Goal: Task Accomplishment & Management: Manage account settings

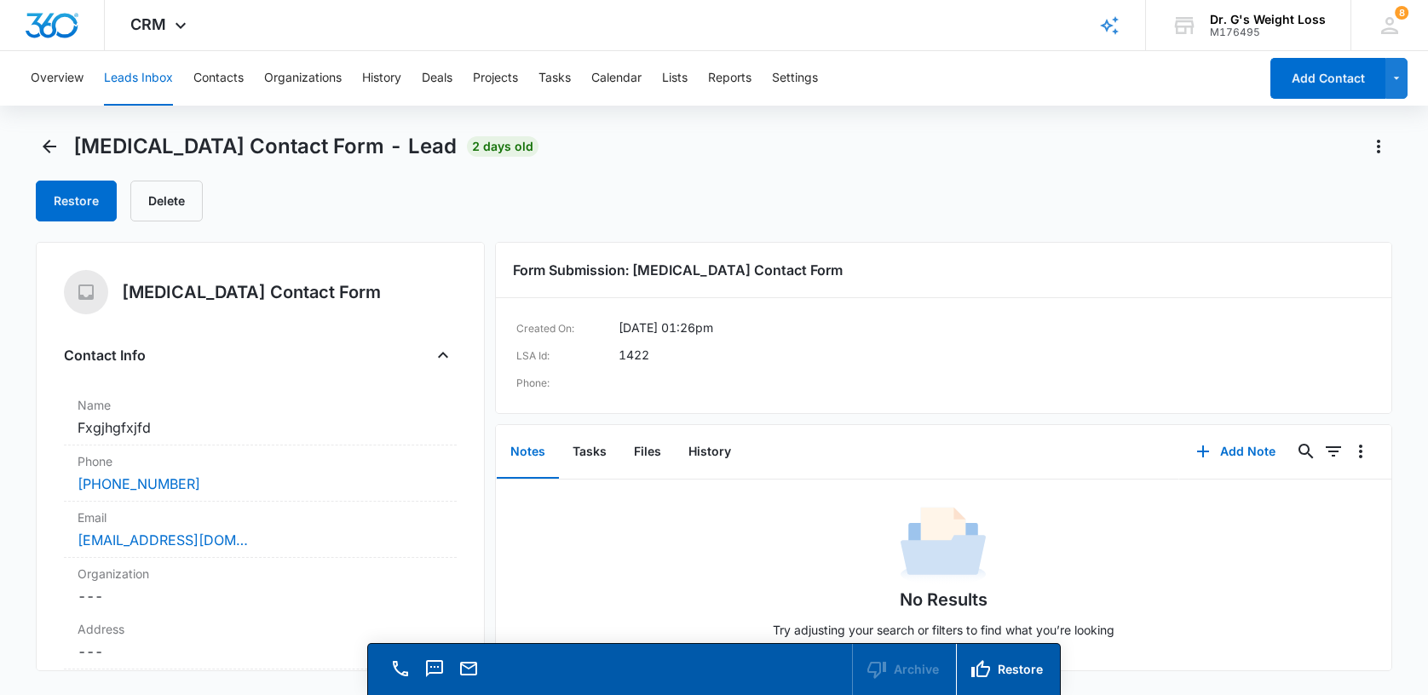
click at [467, 136] on span "2 days old" at bounding box center [503, 146] width 72 height 20
click at [127, 69] on button "Leads Inbox" at bounding box center [138, 78] width 69 height 55
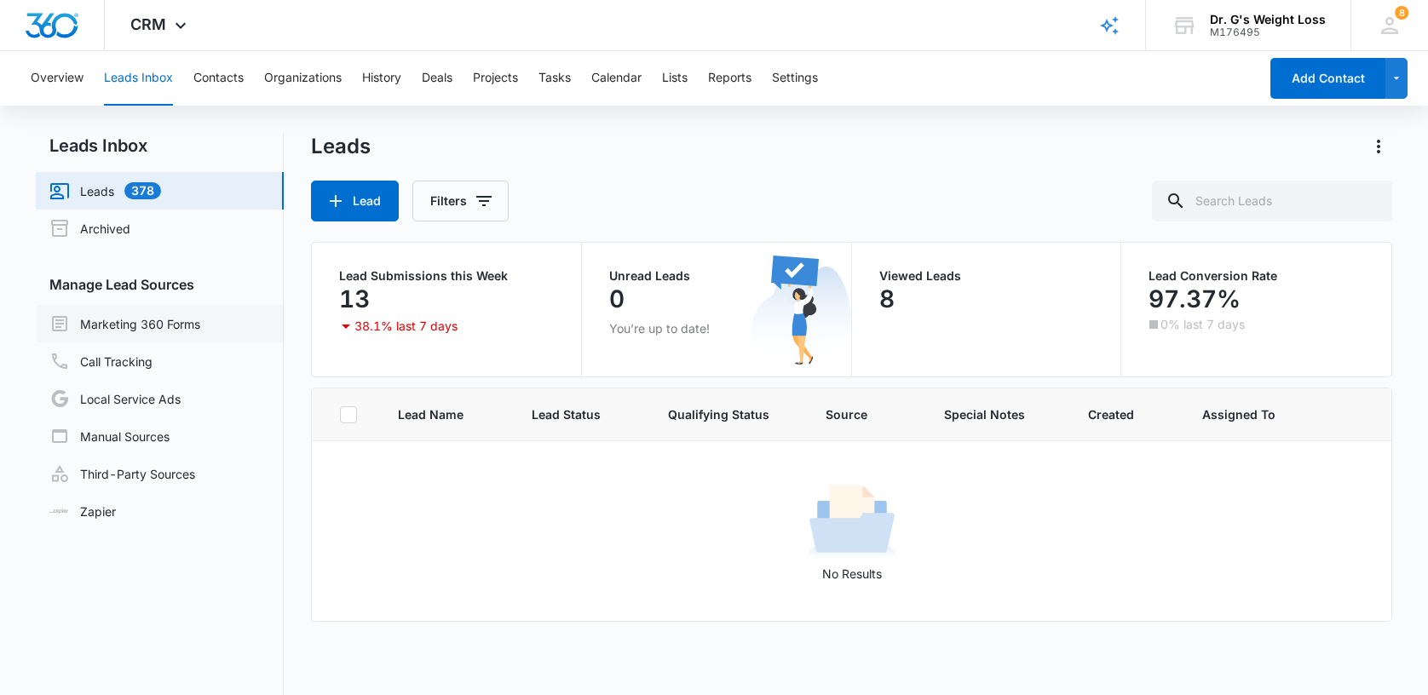
click at [111, 322] on link "Marketing 360 Forms" at bounding box center [124, 324] width 151 height 20
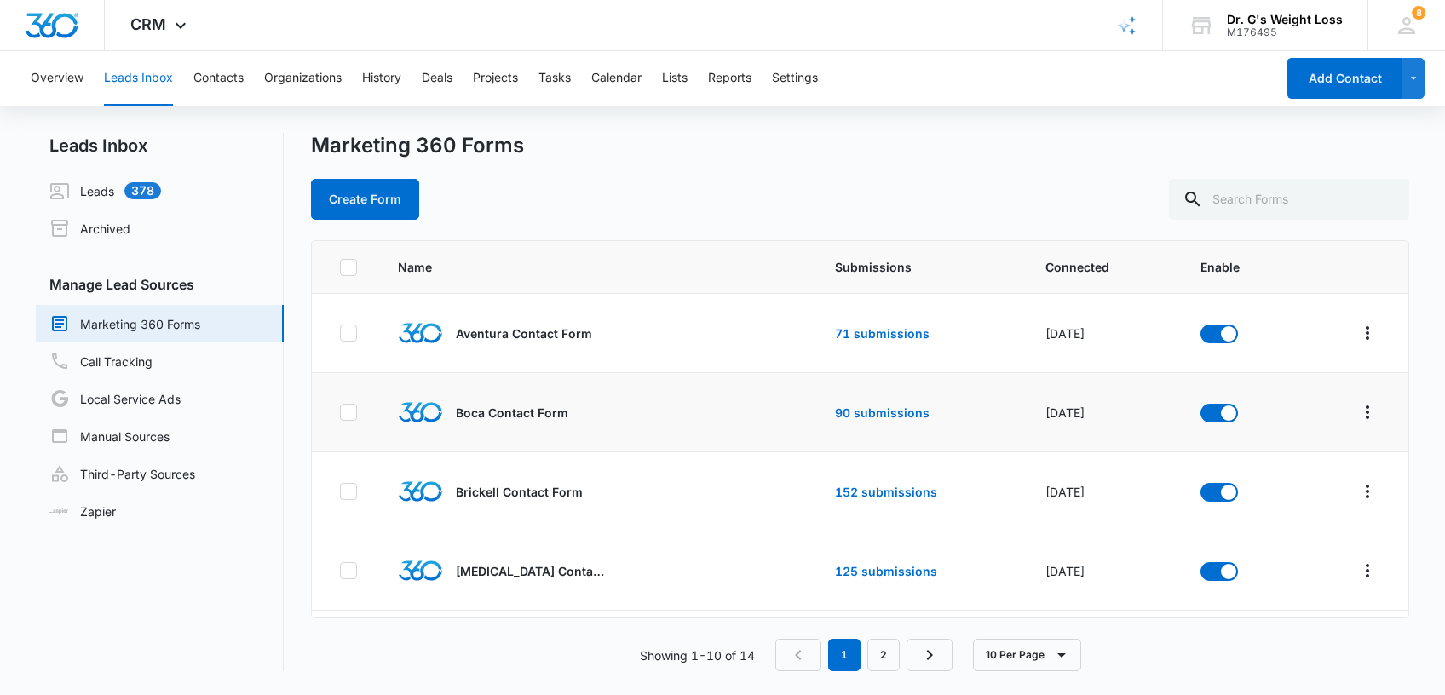
scroll to position [227, 0]
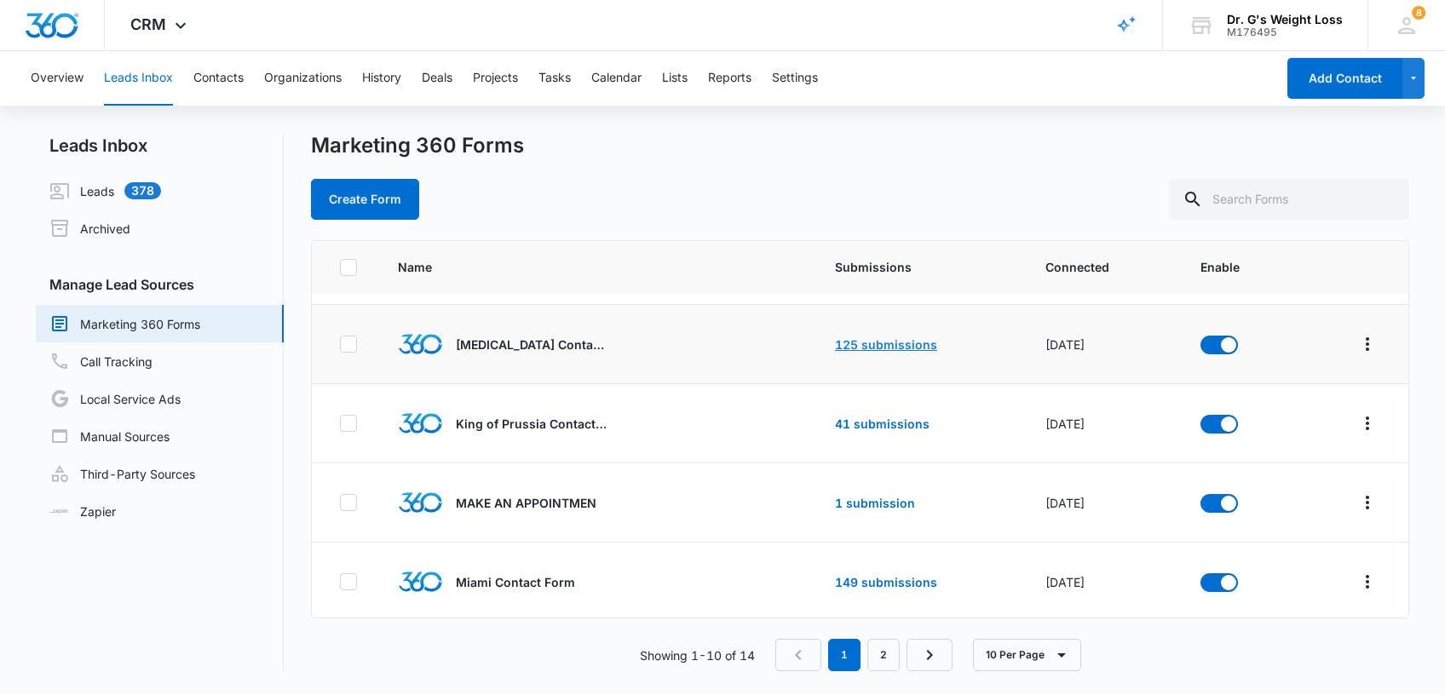
click at [845, 342] on link "125 submissions" at bounding box center [886, 344] width 102 height 14
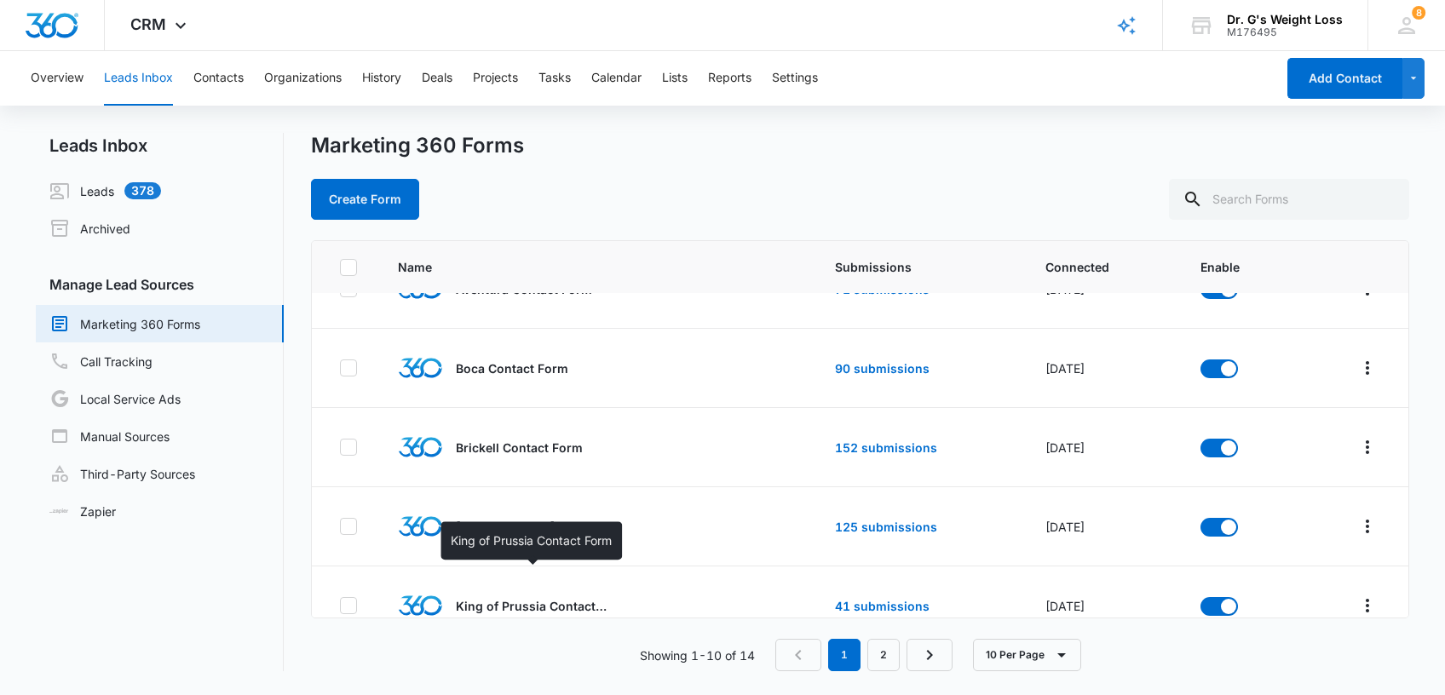
scroll to position [15, 0]
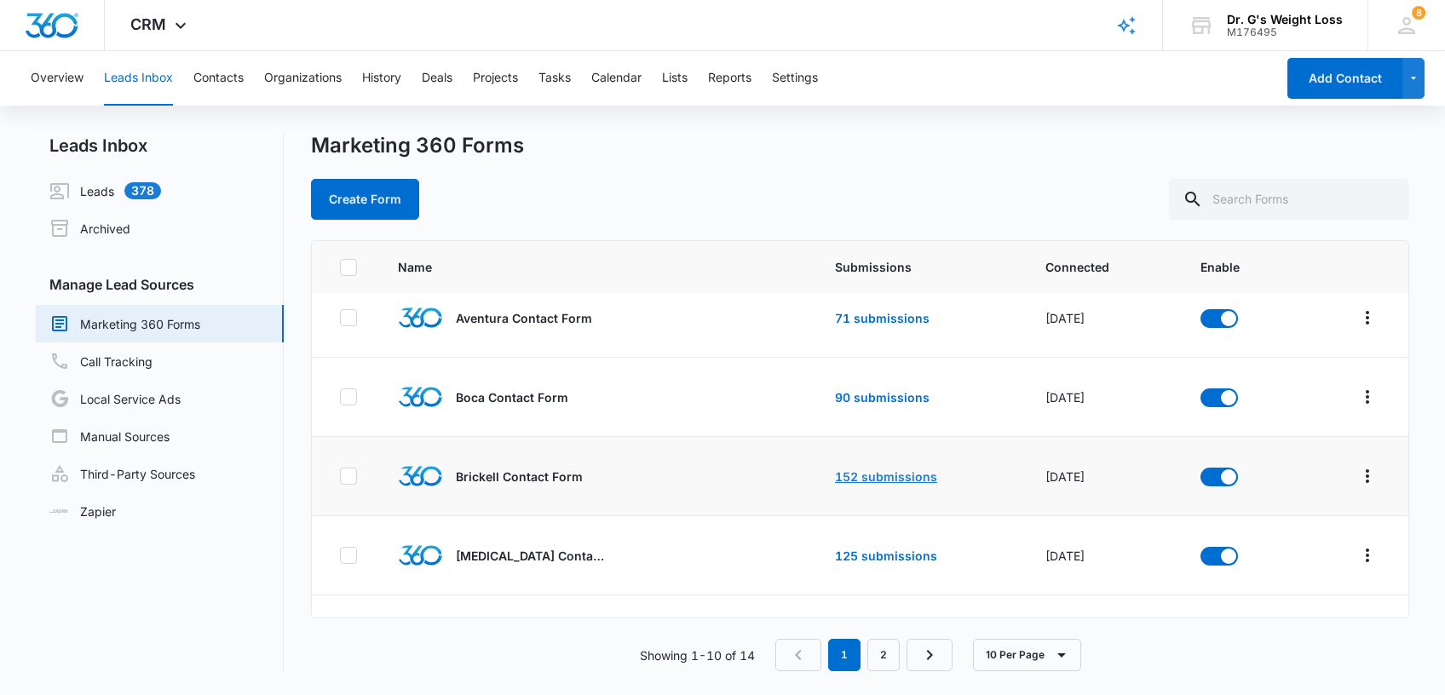
click at [862, 475] on link "152 submissions" at bounding box center [886, 476] width 102 height 14
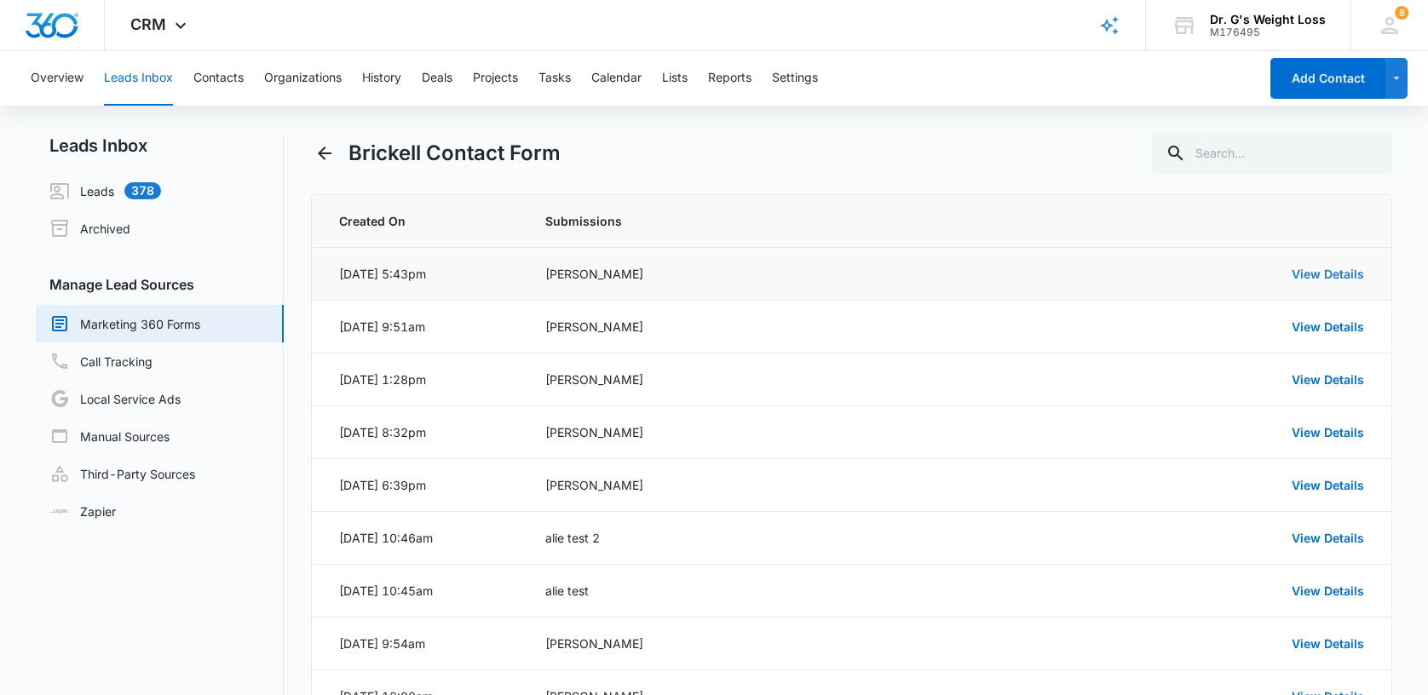
click at [1333, 270] on link "View Details" at bounding box center [1328, 274] width 72 height 14
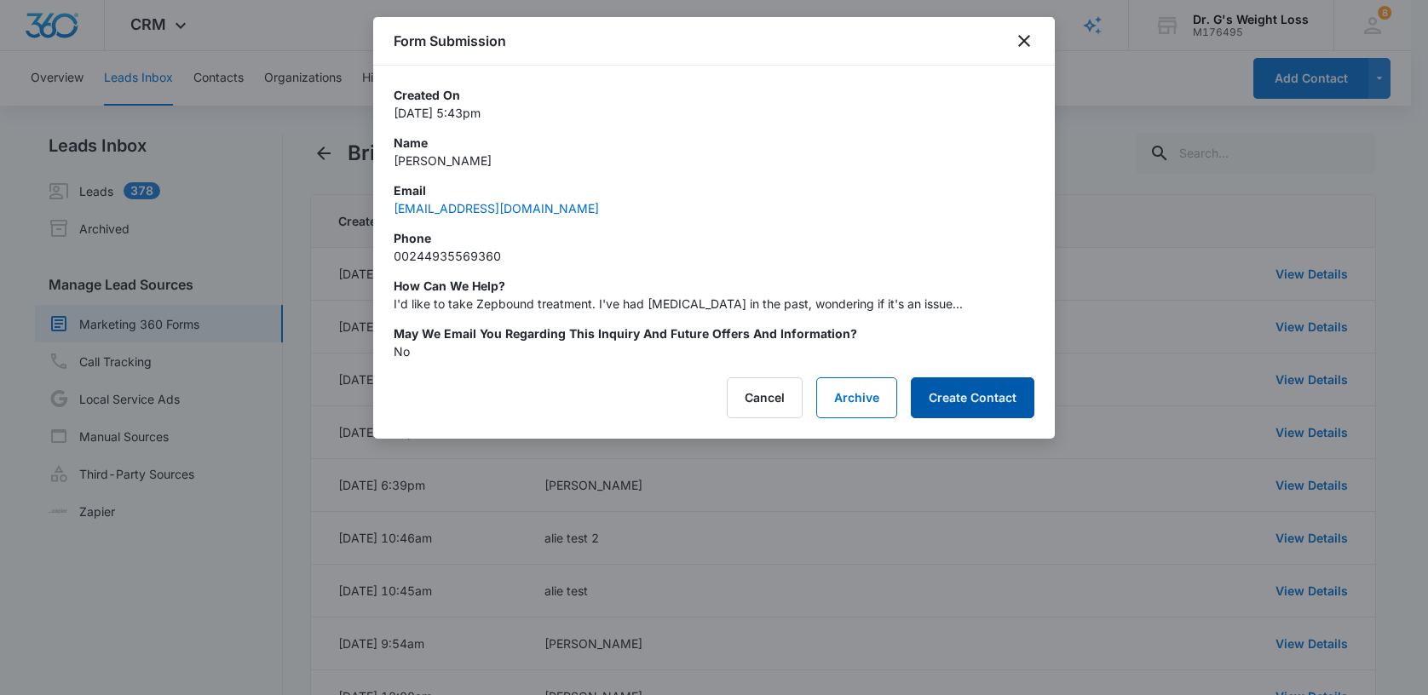
click at [954, 389] on button "Create Contact" at bounding box center [973, 397] width 124 height 41
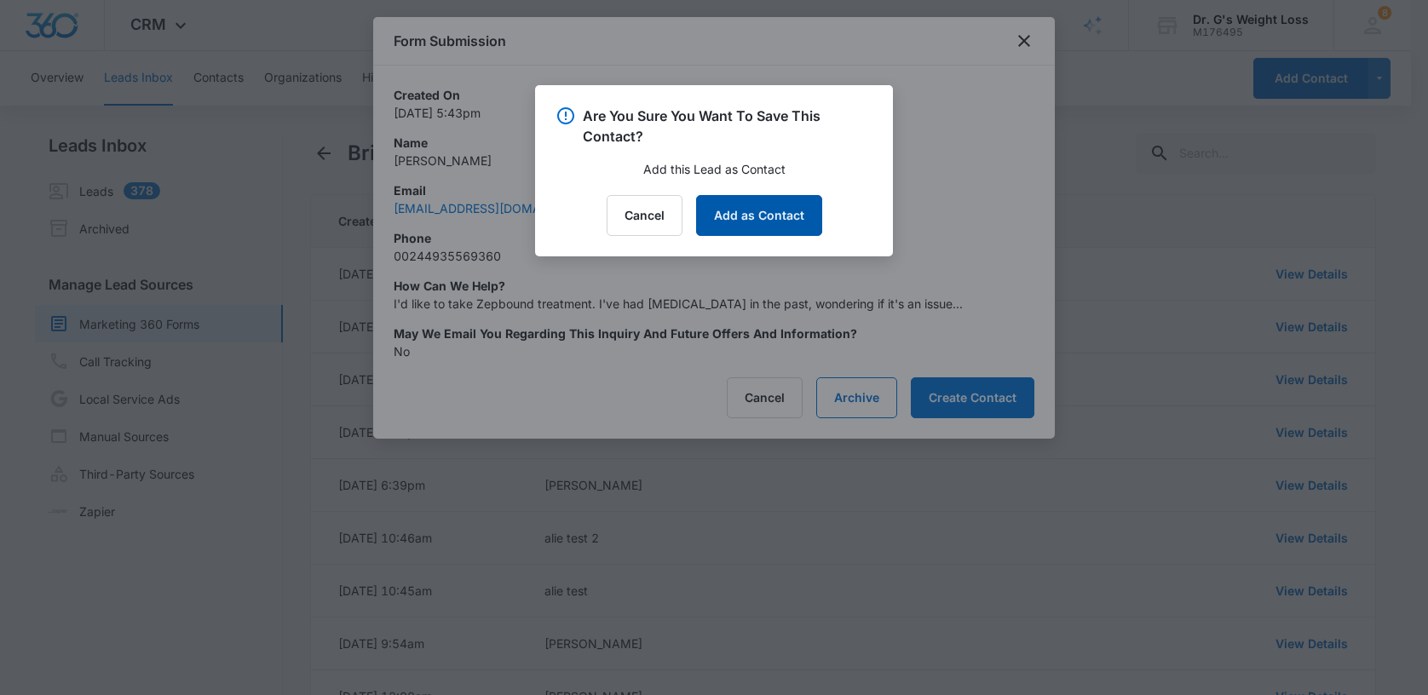
click at [740, 208] on button "Add as Contact" at bounding box center [759, 215] width 126 height 41
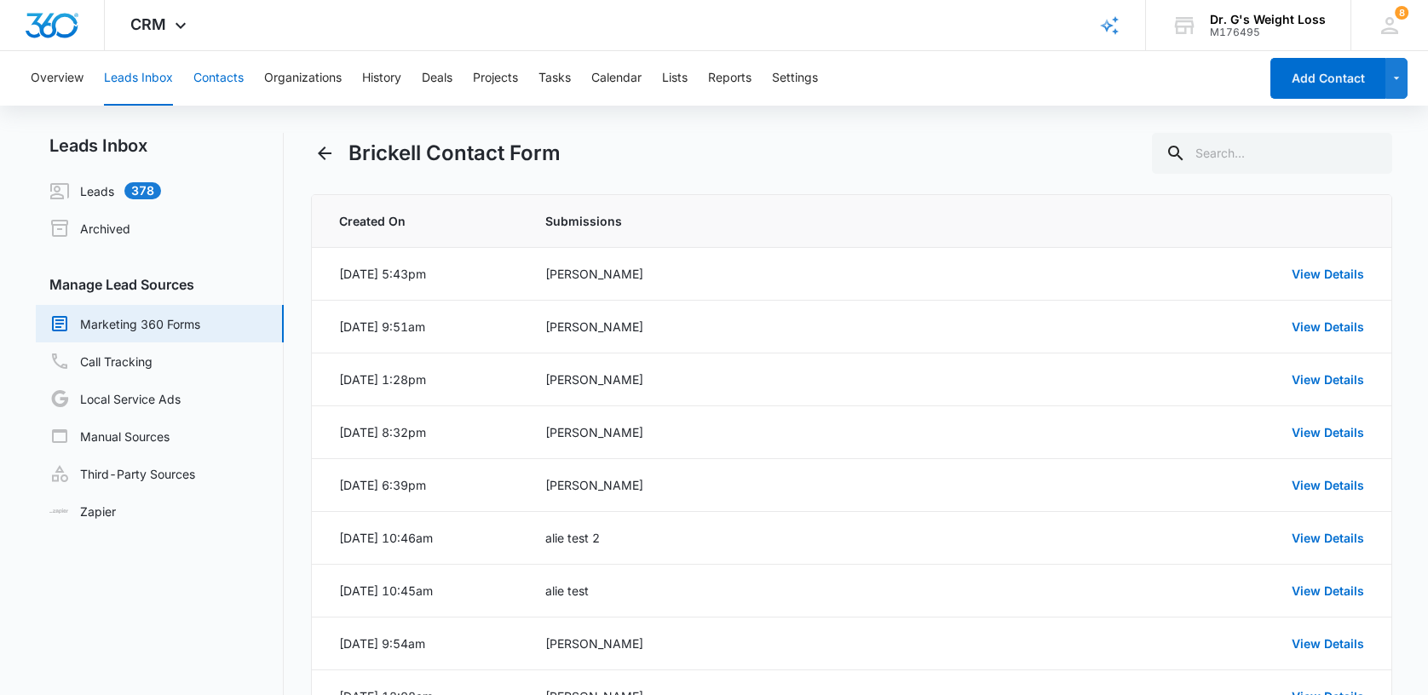
click at [227, 73] on button "Contacts" at bounding box center [218, 78] width 50 height 55
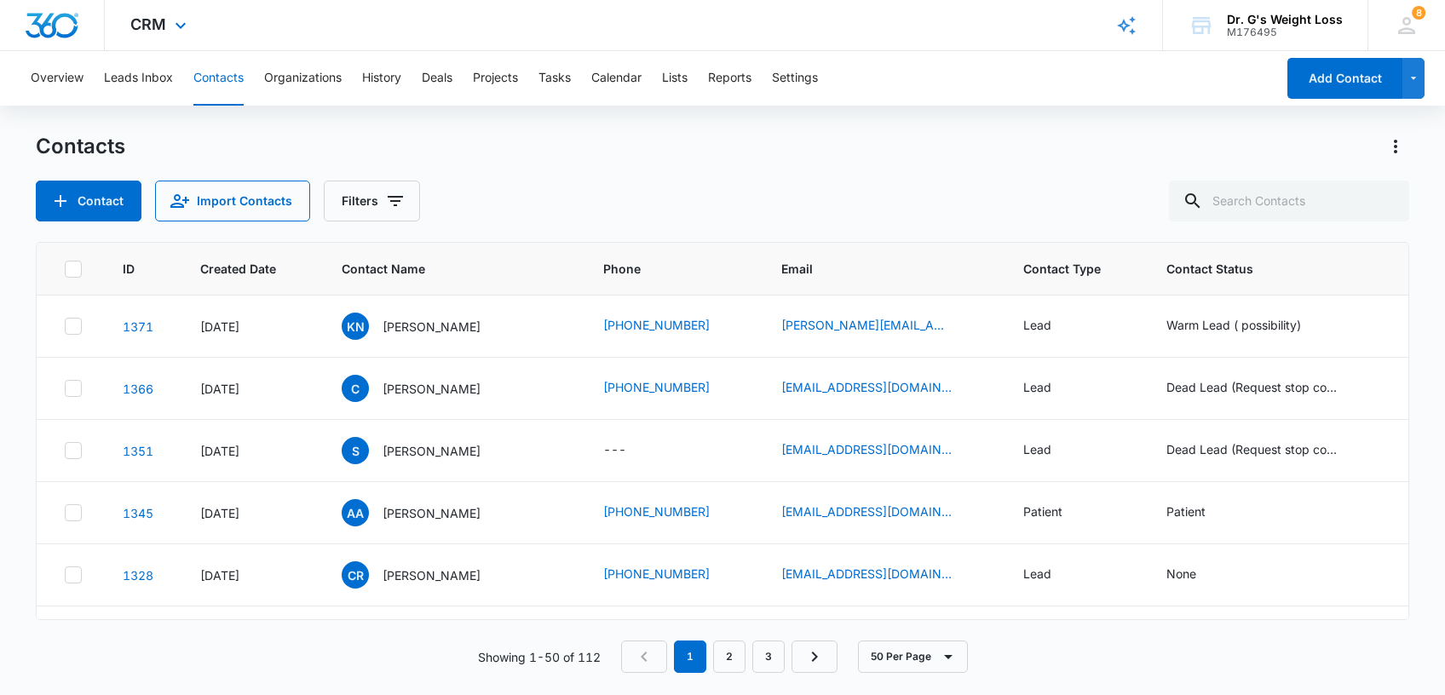
click at [58, 19] on img "Dashboard" at bounding box center [52, 26] width 55 height 26
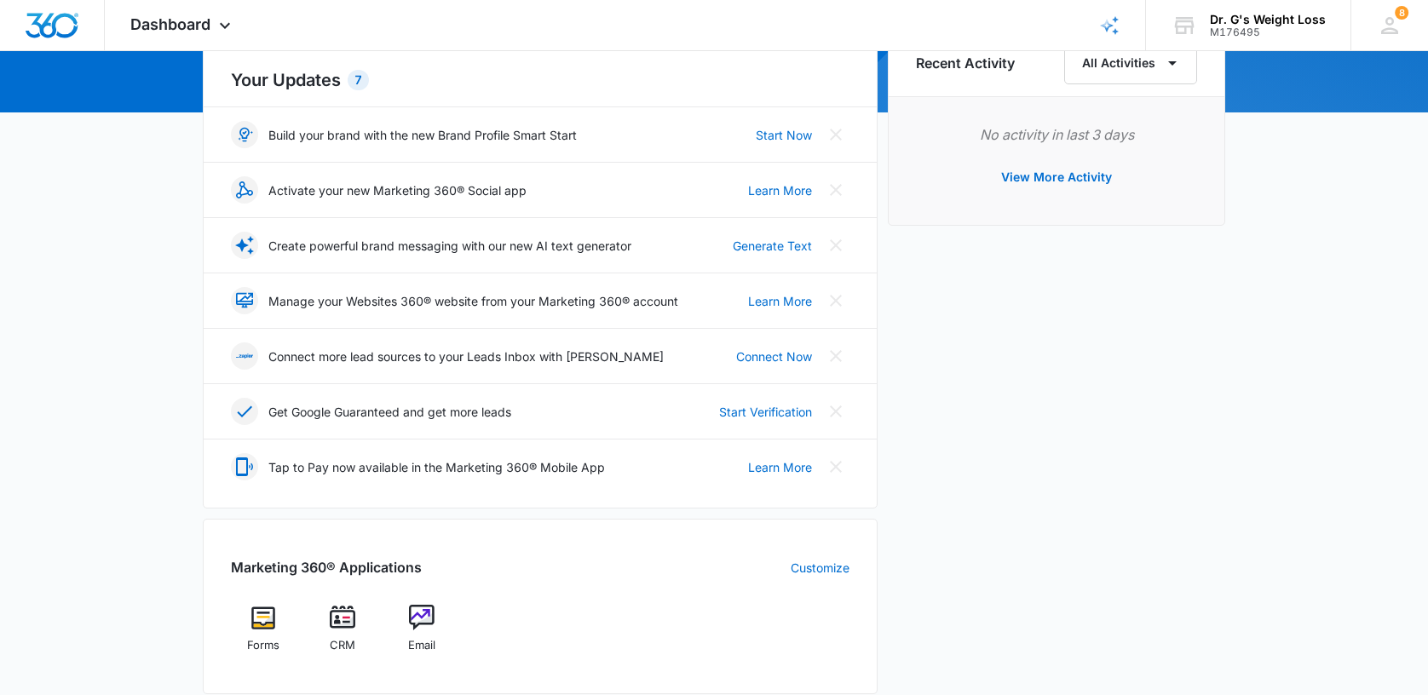
scroll to position [341, 0]
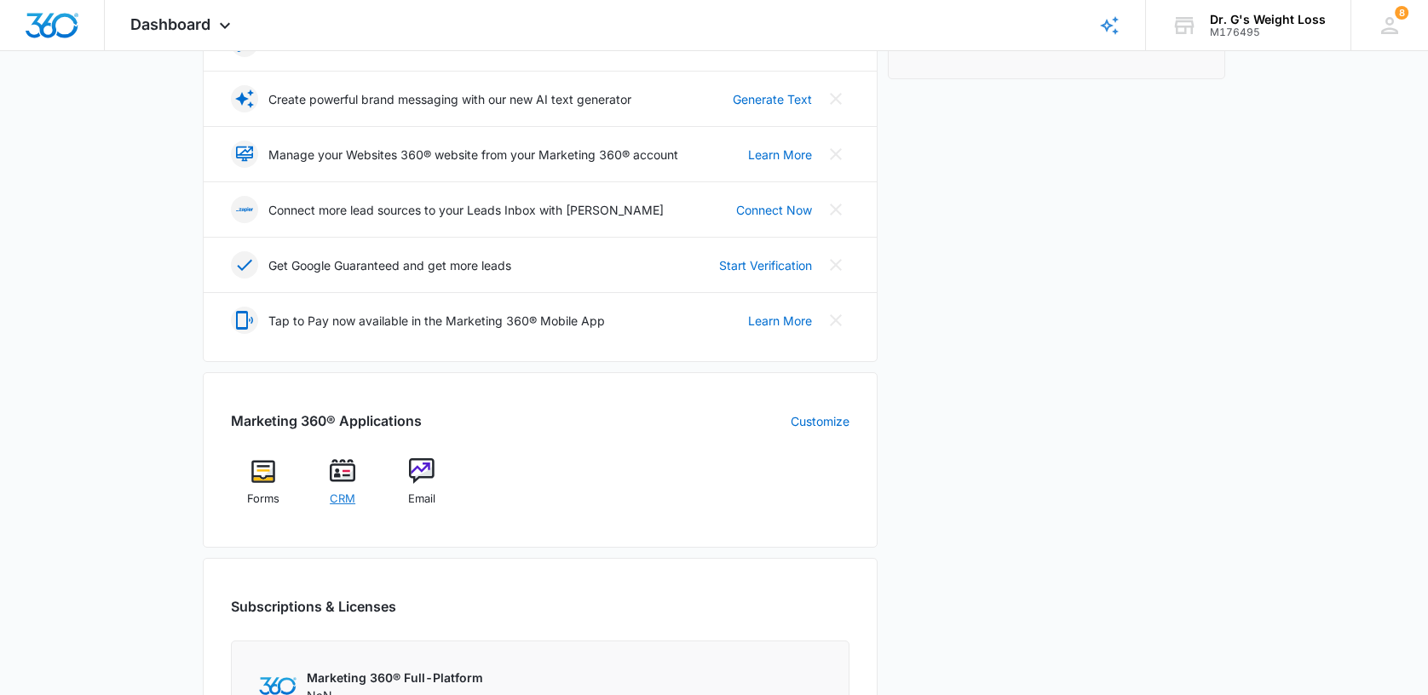
click at [343, 470] on img at bounding box center [343, 471] width 26 height 26
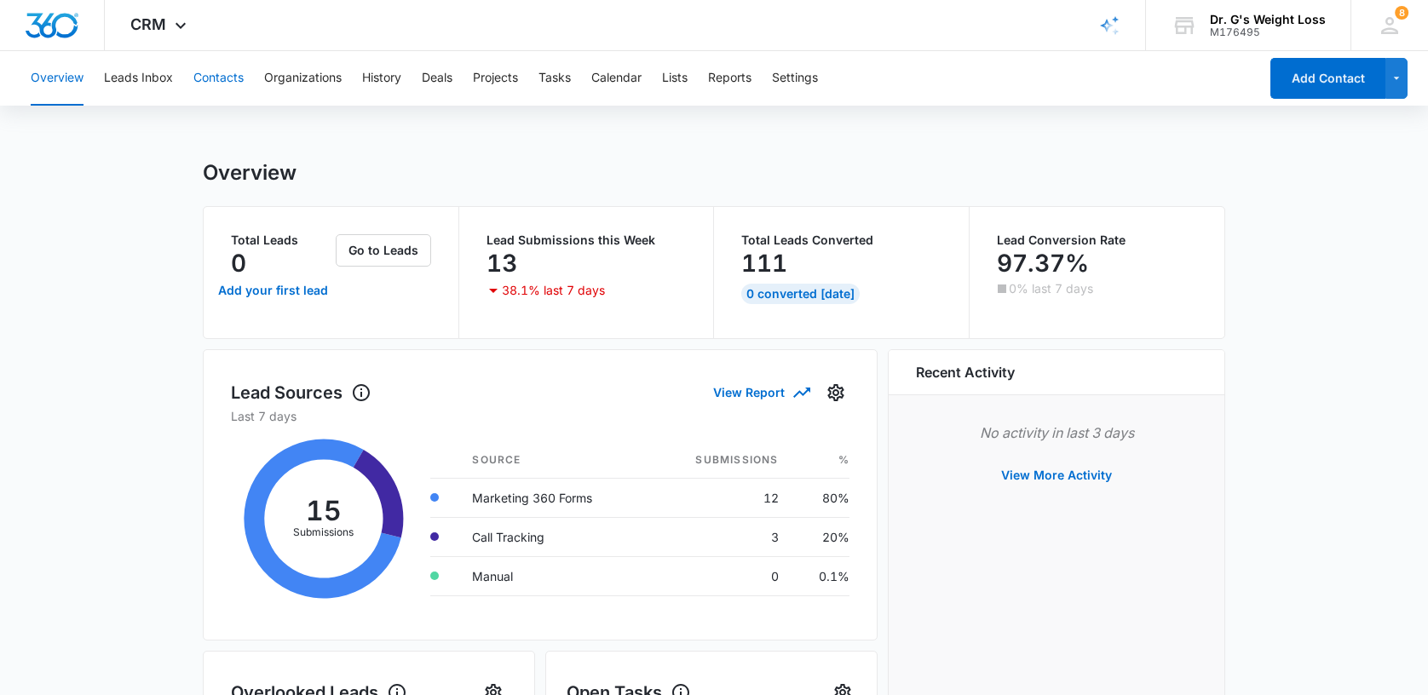
click at [216, 75] on button "Contacts" at bounding box center [218, 78] width 50 height 55
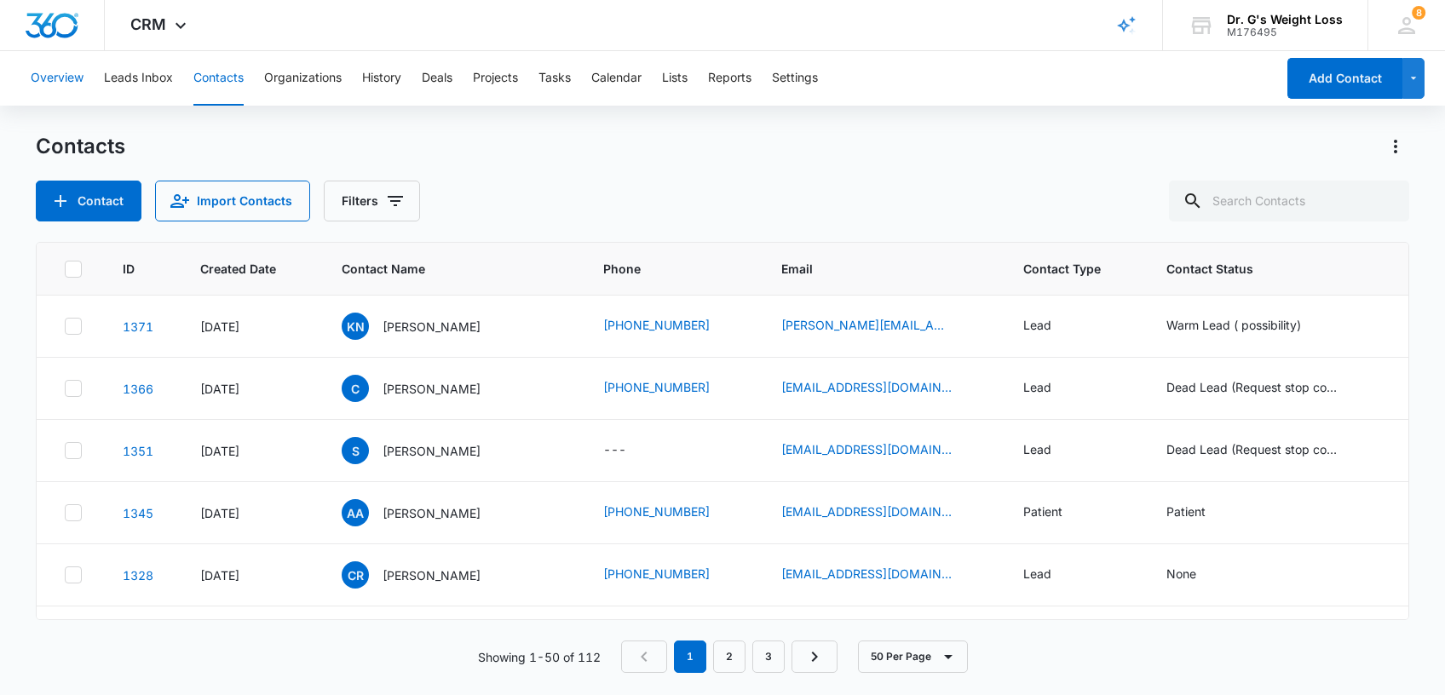
click at [36, 72] on button "Overview" at bounding box center [57, 78] width 53 height 55
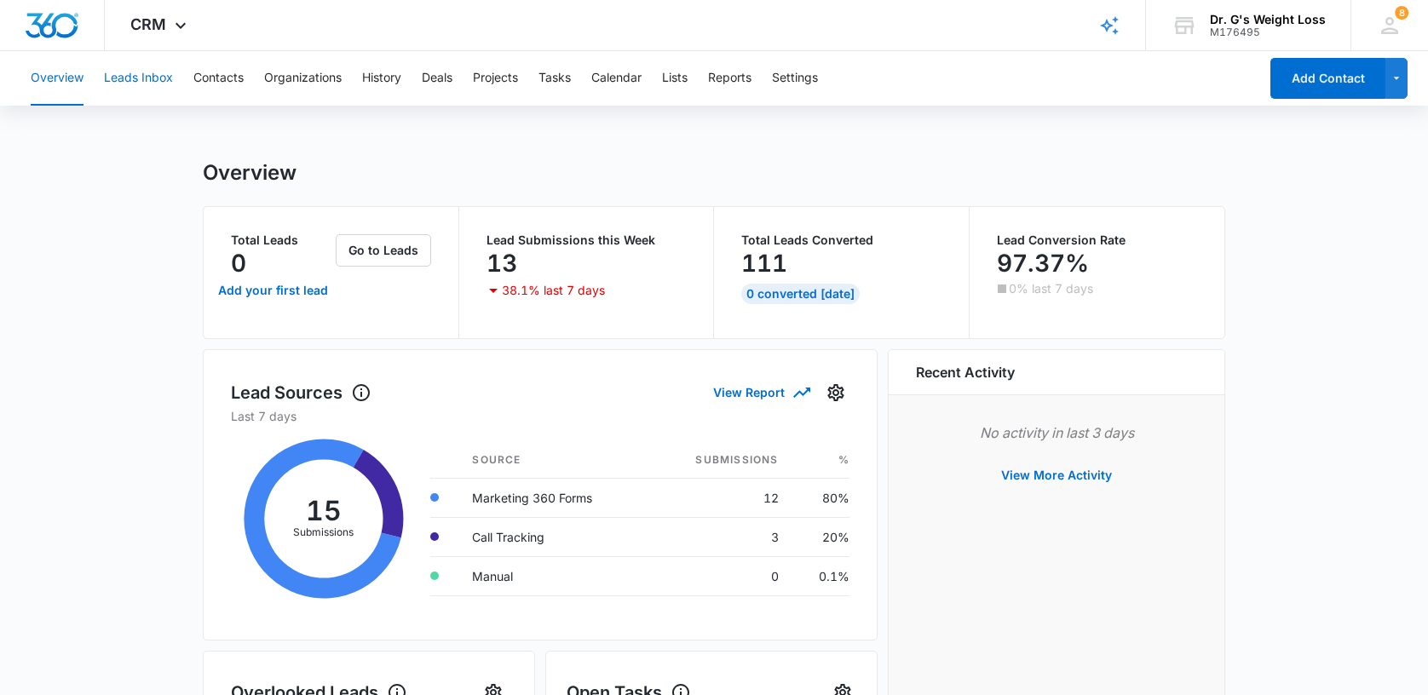
click at [123, 73] on button "Leads Inbox" at bounding box center [138, 78] width 69 height 55
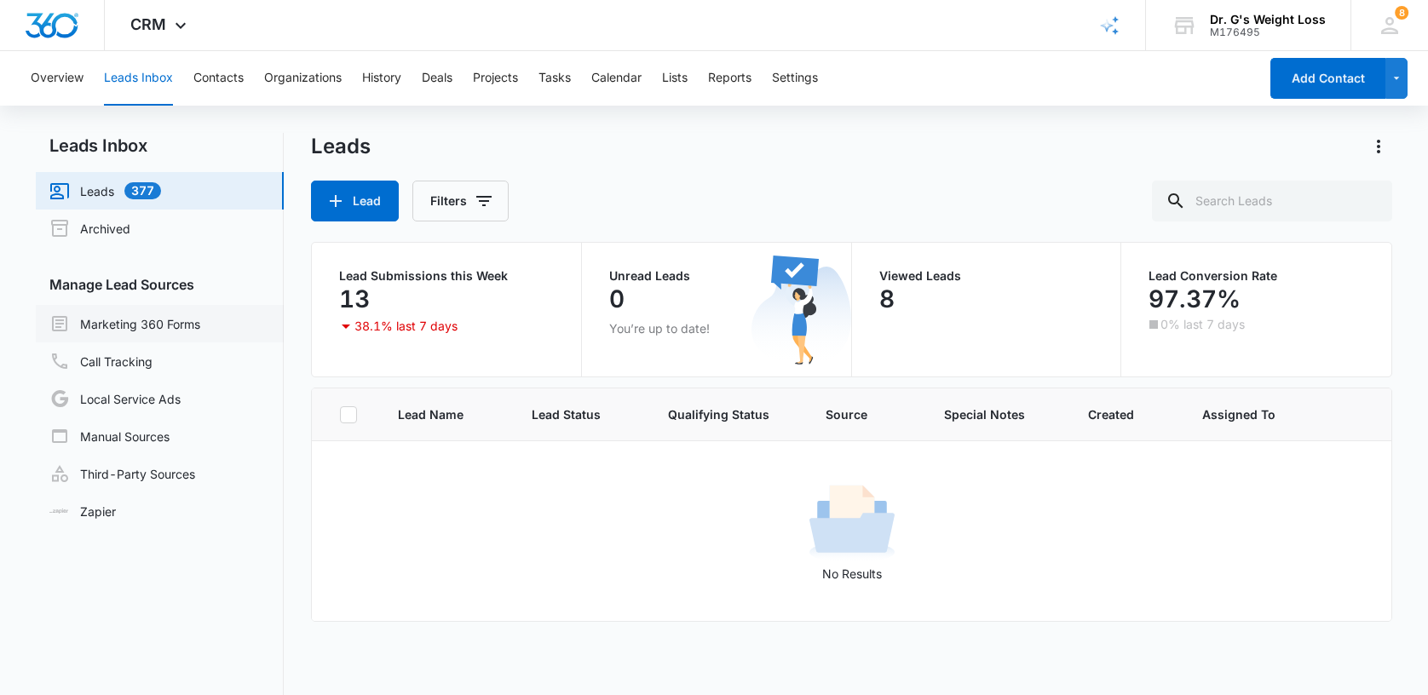
click at [169, 324] on link "Marketing 360 Forms" at bounding box center [124, 324] width 151 height 20
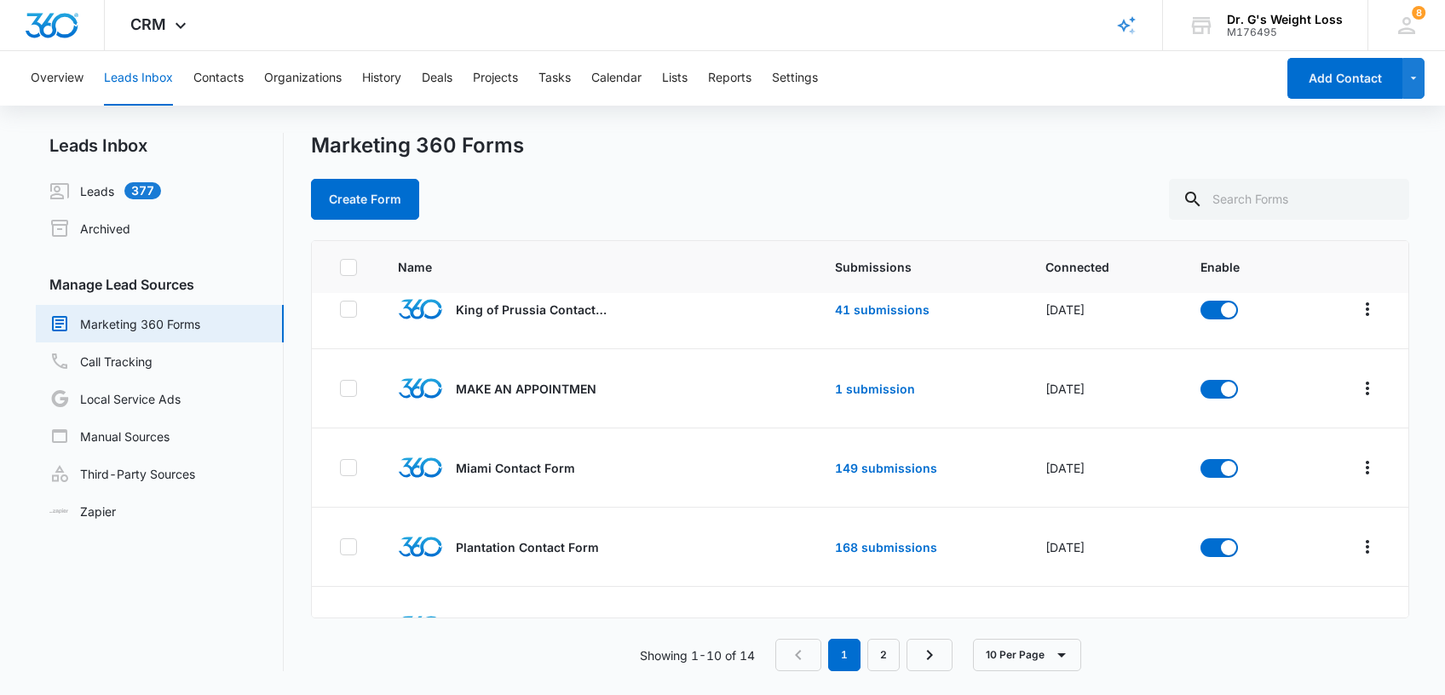
scroll to position [227, 0]
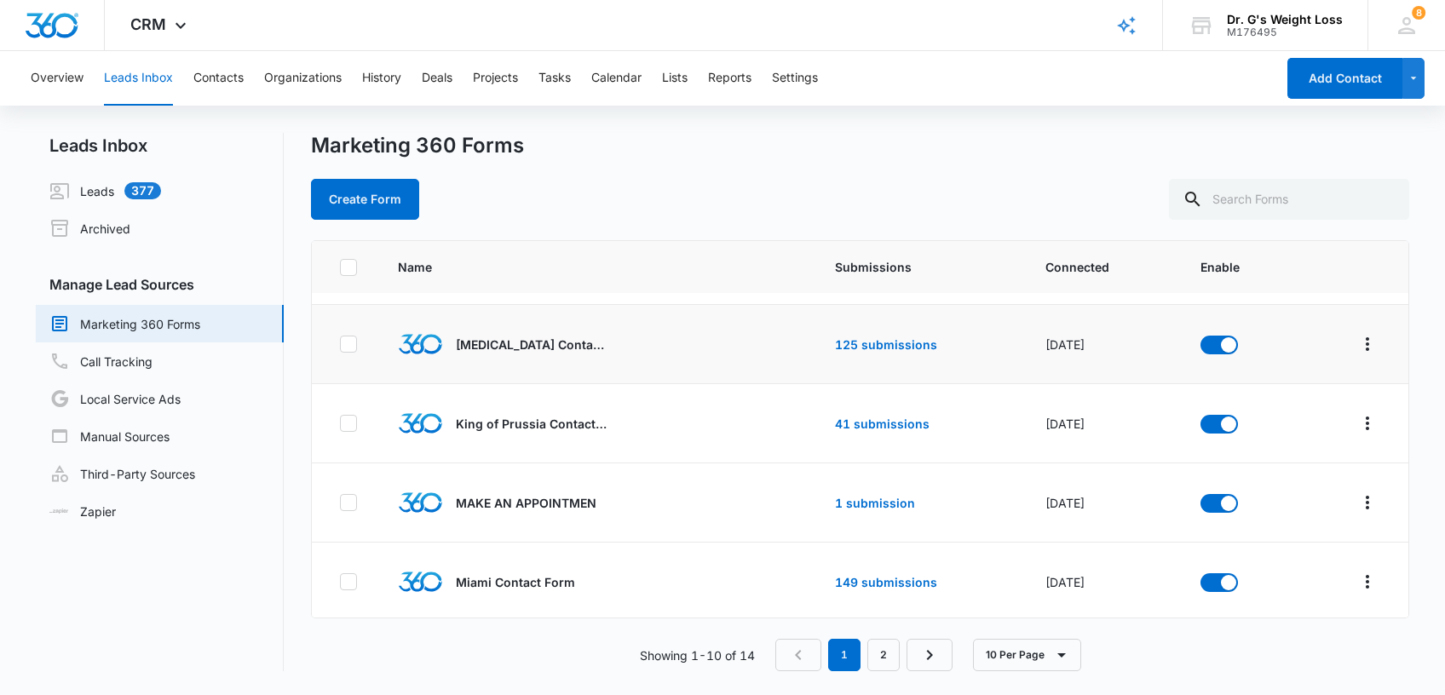
click at [511, 334] on div "[MEDICAL_DATA] Contact Form" at bounding box center [563, 344] width 331 height 44
click at [510, 339] on p "[MEDICAL_DATA] Contact Form" at bounding box center [532, 345] width 153 height 18
click at [505, 351] on p "[MEDICAL_DATA] Contact Form" at bounding box center [532, 345] width 153 height 18
click at [836, 349] on link "125 submissions" at bounding box center [886, 344] width 102 height 14
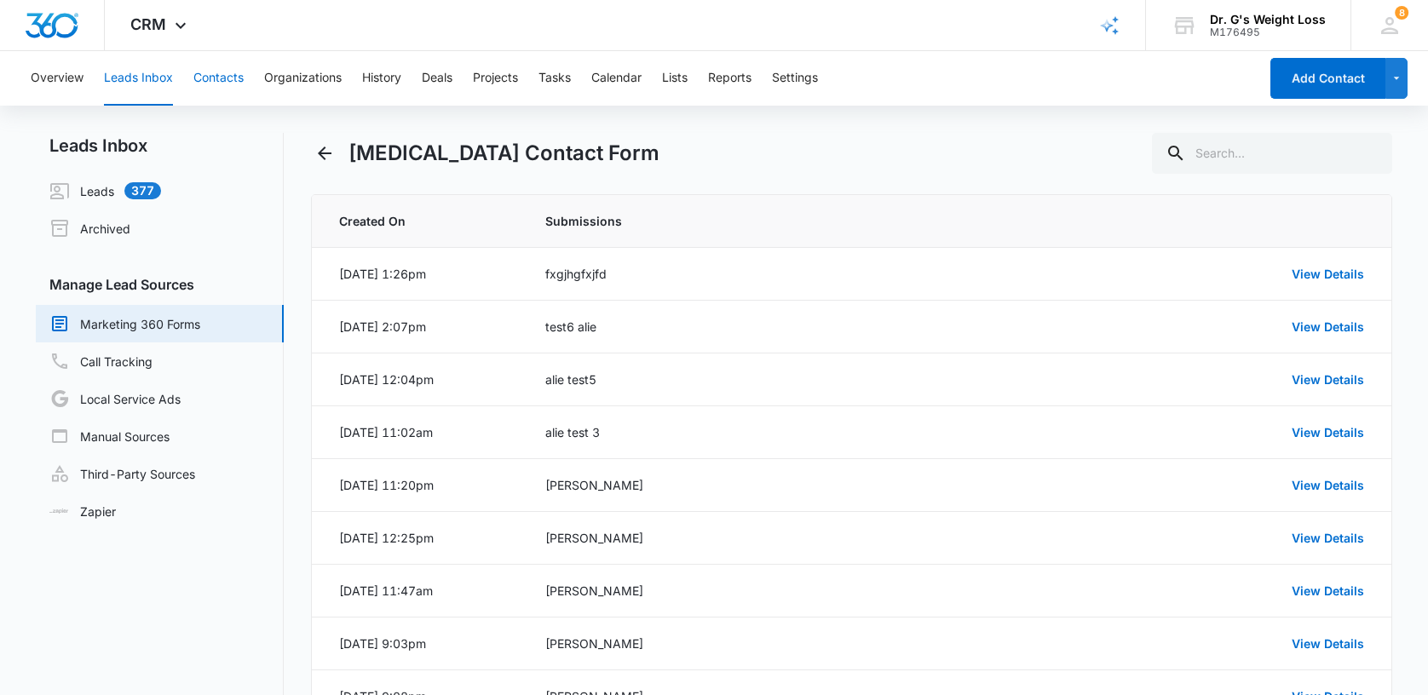
click at [220, 70] on button "Contacts" at bounding box center [218, 78] width 50 height 55
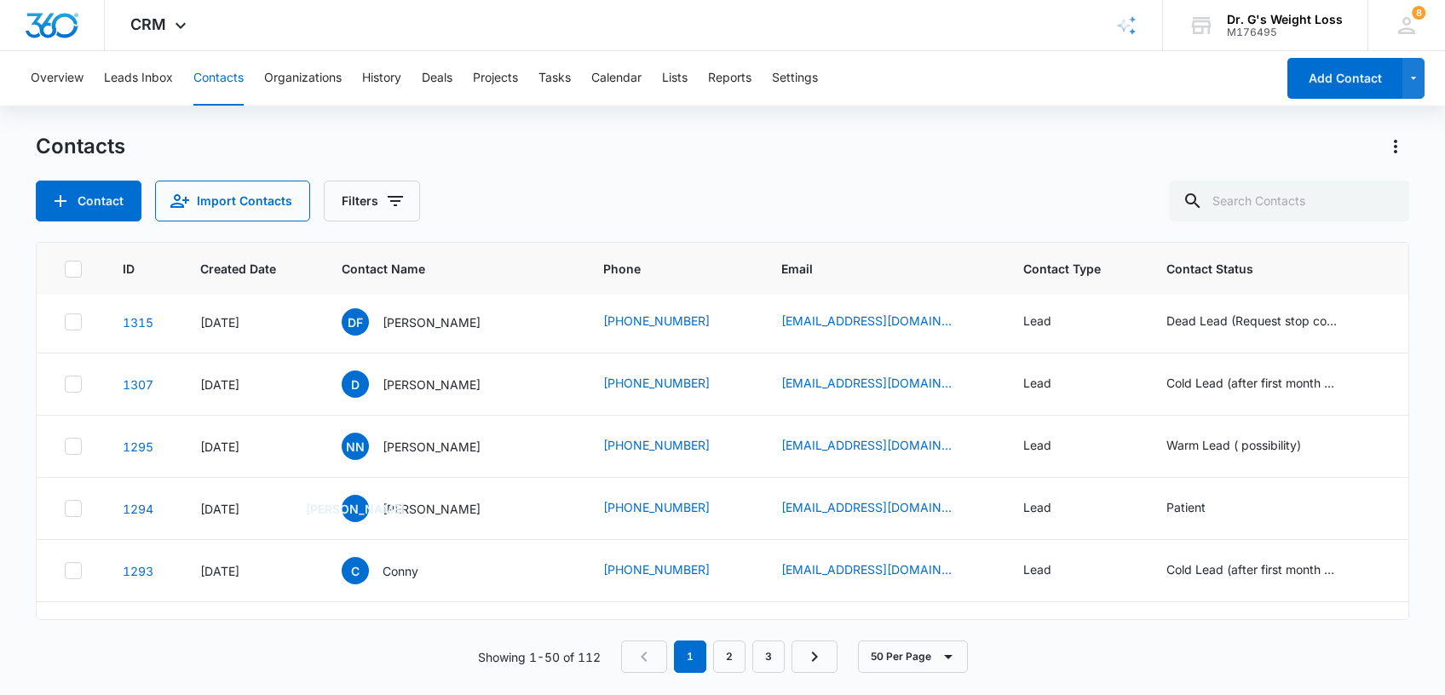
scroll to position [567, 0]
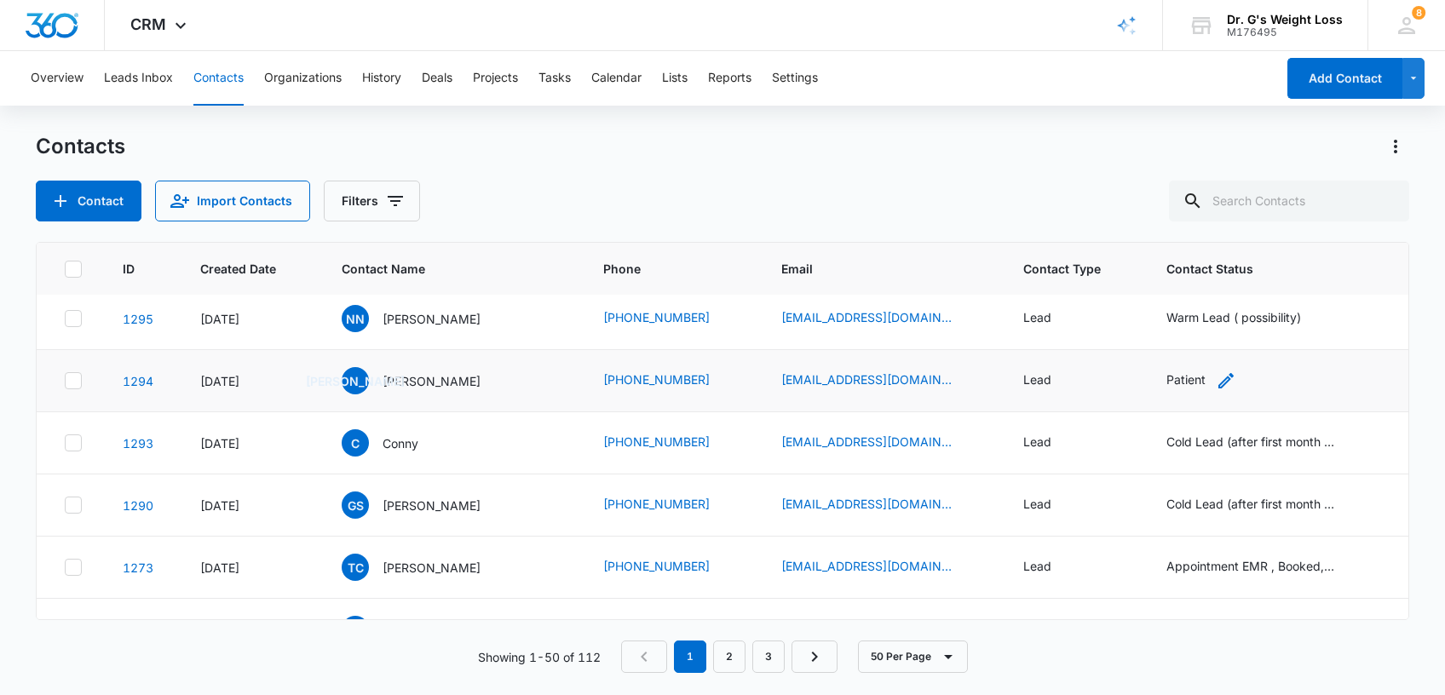
click at [1166, 383] on div "Patient" at bounding box center [1185, 380] width 39 height 18
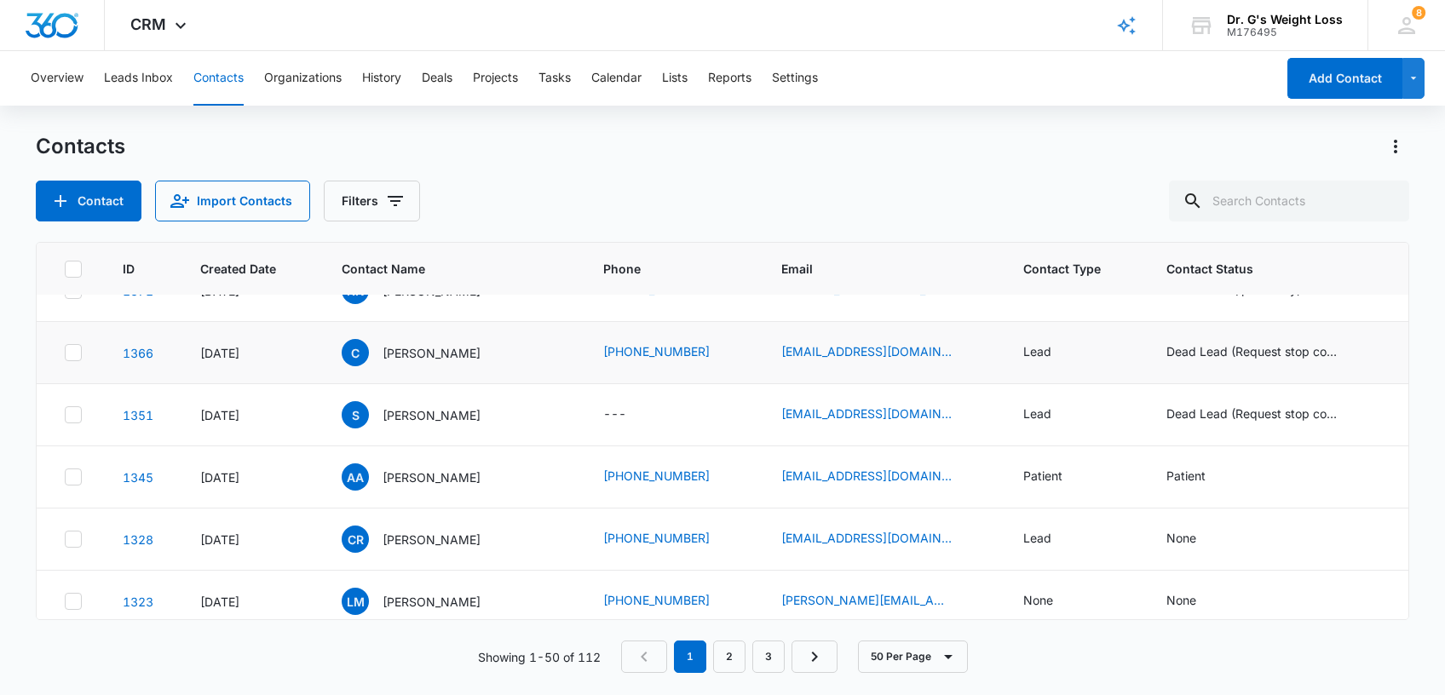
scroll to position [0, 0]
